Goal: Transaction & Acquisition: Purchase product/service

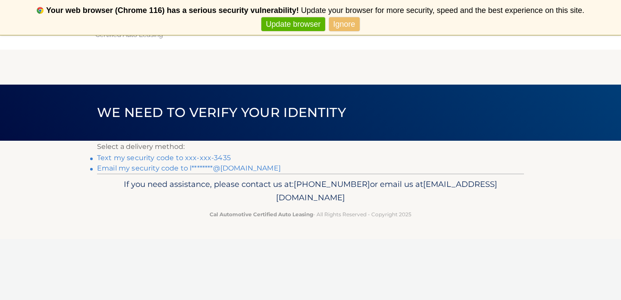
click at [222, 157] on link "Text my security code to xxx-xxx-3435" at bounding box center [164, 157] width 134 height 8
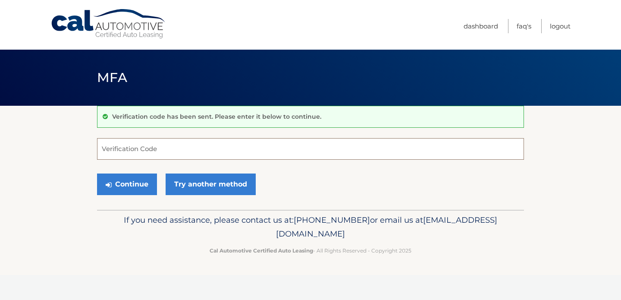
click at [184, 150] on input "Verification Code" at bounding box center [310, 149] width 427 height 22
type input "253452"
click at [138, 182] on button "Continue" at bounding box center [127, 184] width 60 height 22
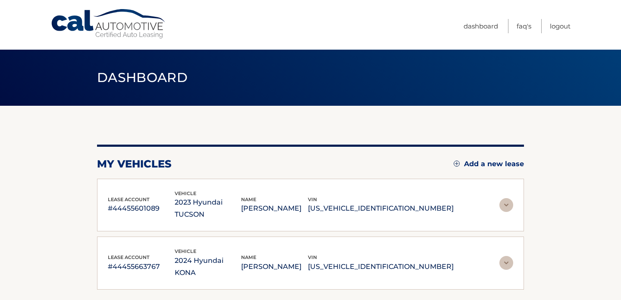
click at [505, 199] on img at bounding box center [506, 205] width 14 height 14
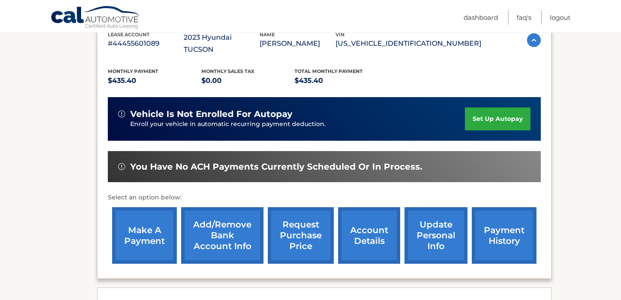
scroll to position [182, 0]
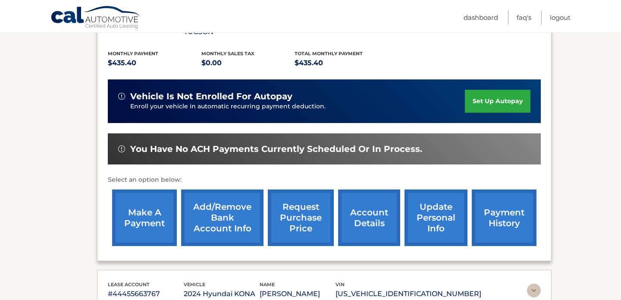
click at [139, 216] on link "make a payment" at bounding box center [144, 217] width 65 height 56
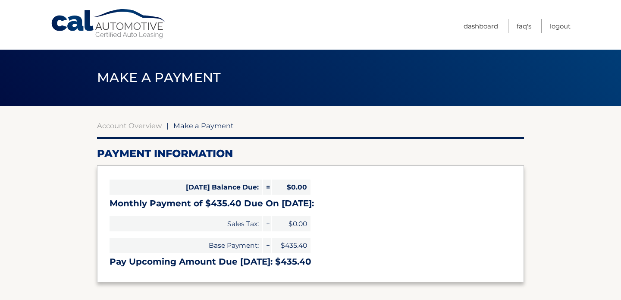
select select "NmNjZDUxNjQtZDRjMi00NDY0LWFlMDctNmFiMmE2OTU5ZjEz"
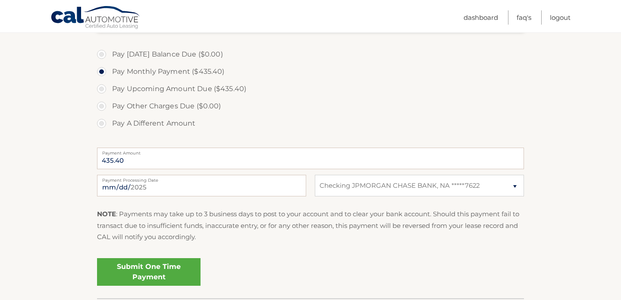
scroll to position [262, 0]
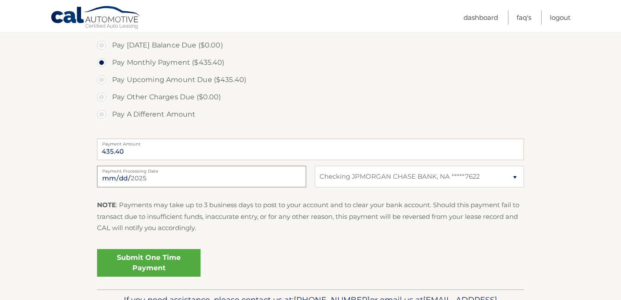
click at [248, 174] on input "2025-09-29" at bounding box center [201, 177] width 209 height 22
type input "2025-09-30"
click at [156, 259] on link "Submit One Time Payment" at bounding box center [148, 263] width 103 height 28
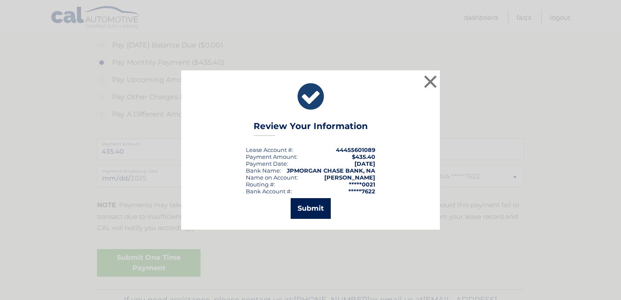
click at [317, 209] on button "Submit" at bounding box center [311, 208] width 40 height 21
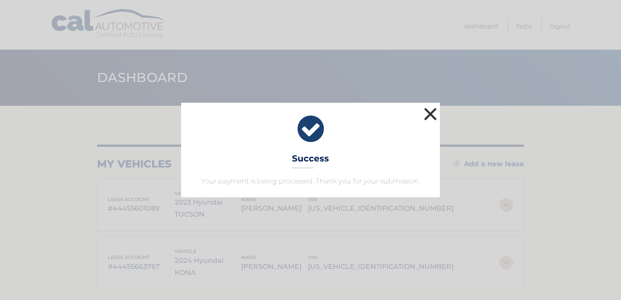
click at [427, 113] on button "×" at bounding box center [430, 113] width 17 height 17
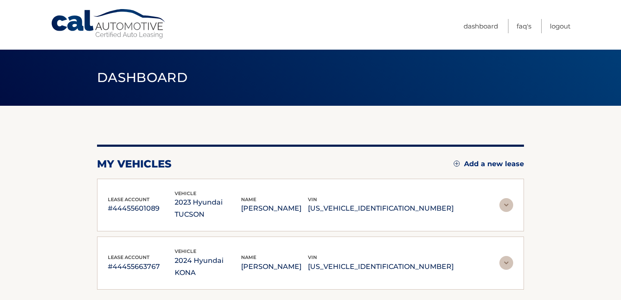
click at [507, 256] on img at bounding box center [506, 263] width 14 height 14
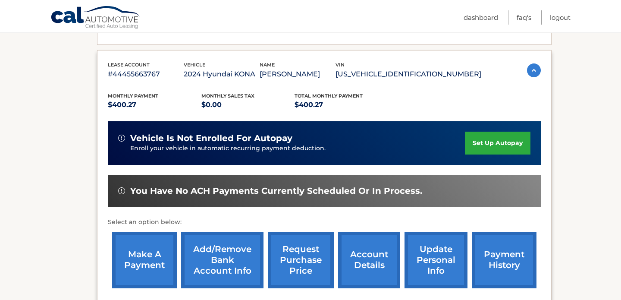
scroll to position [188, 0]
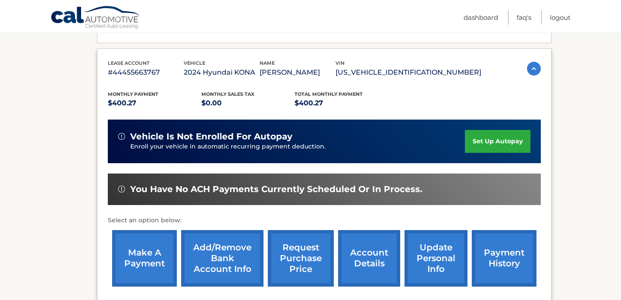
click at [149, 251] on link "make a payment" at bounding box center [144, 258] width 65 height 56
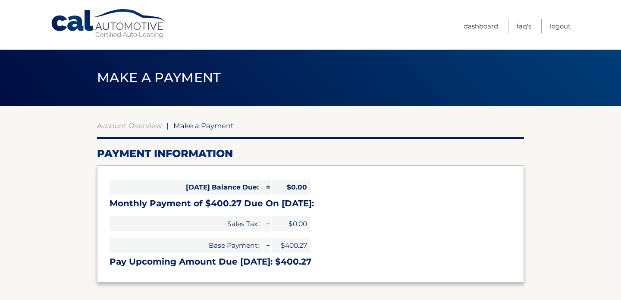
select select "NzVmNjgwZjItZTY2MS00NjdmLTgzYmItYzA4NGNkMGJlY2Ni"
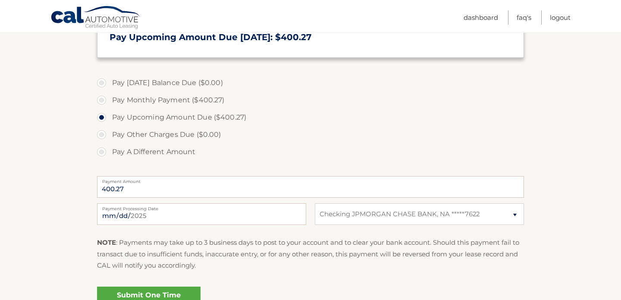
scroll to position [228, 0]
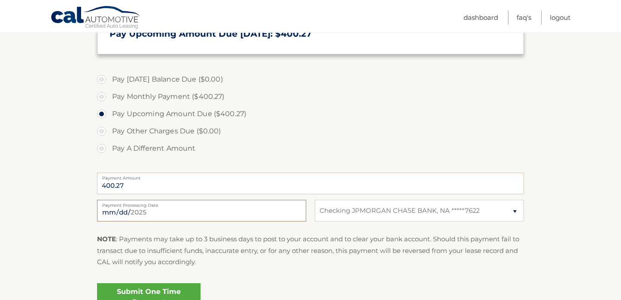
click at [147, 211] on input "[DATE]" at bounding box center [201, 211] width 209 height 22
type input "[DATE]"
click at [219, 267] on p "NOTE : Payments may take up to 3 business days to post to your account and to c…" at bounding box center [310, 250] width 427 height 34
click at [176, 290] on link "Submit One Time Payment" at bounding box center [148, 297] width 103 height 28
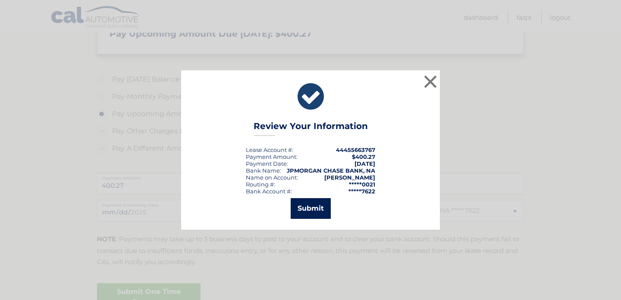
click at [313, 206] on button "Submit" at bounding box center [311, 208] width 40 height 21
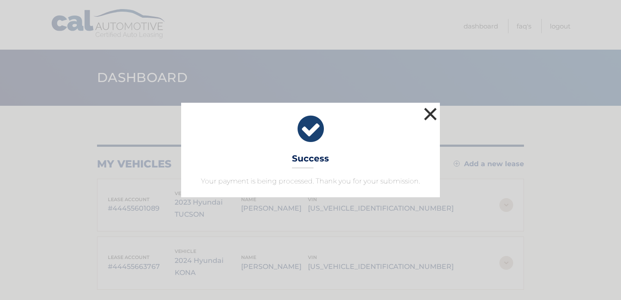
click at [431, 109] on button "×" at bounding box center [430, 113] width 17 height 17
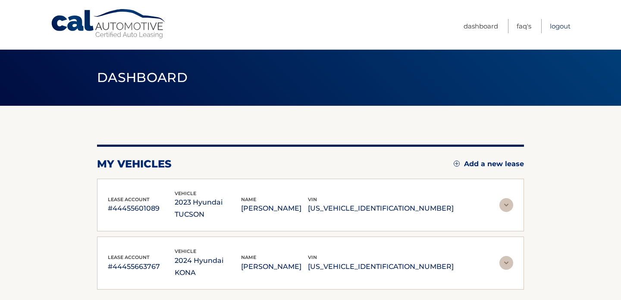
click at [562, 25] on link "Logout" at bounding box center [560, 26] width 21 height 14
